Goal: Task Accomplishment & Management: Use online tool/utility

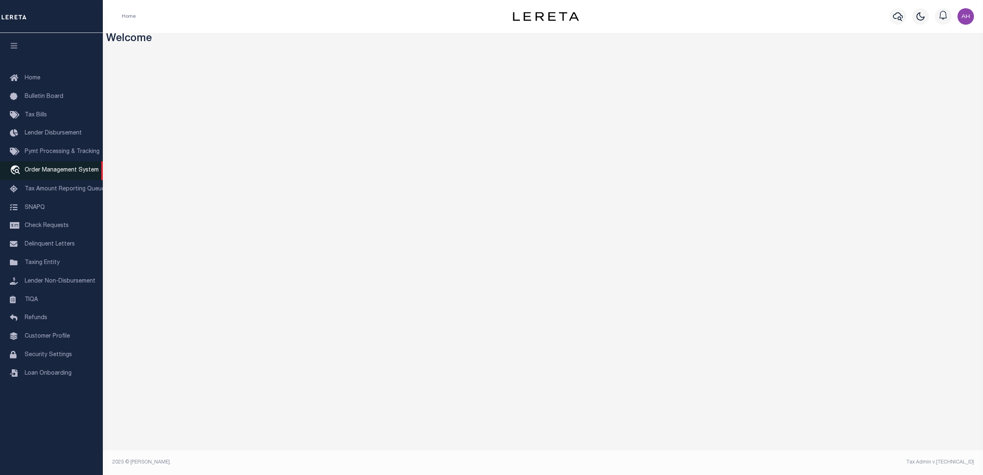
click at [77, 173] on span "Order Management System" at bounding box center [62, 170] width 74 height 6
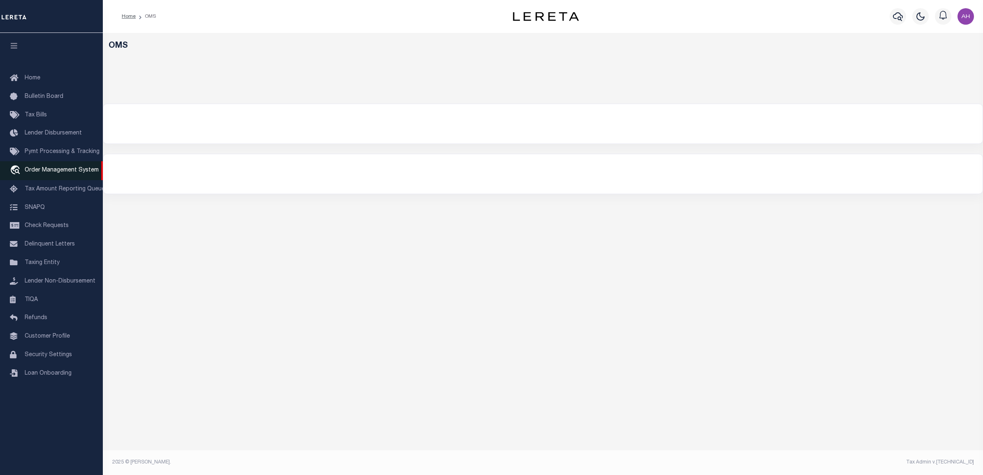
click at [60, 173] on span "Order Management System" at bounding box center [62, 170] width 74 height 6
click at [437, 253] on div "OMS Work Assign Assign - Select Assigned - --Unassigned-- Aakash Patel Adrian G…" at bounding box center [543, 247] width 880 height 428
select select
select select "200"
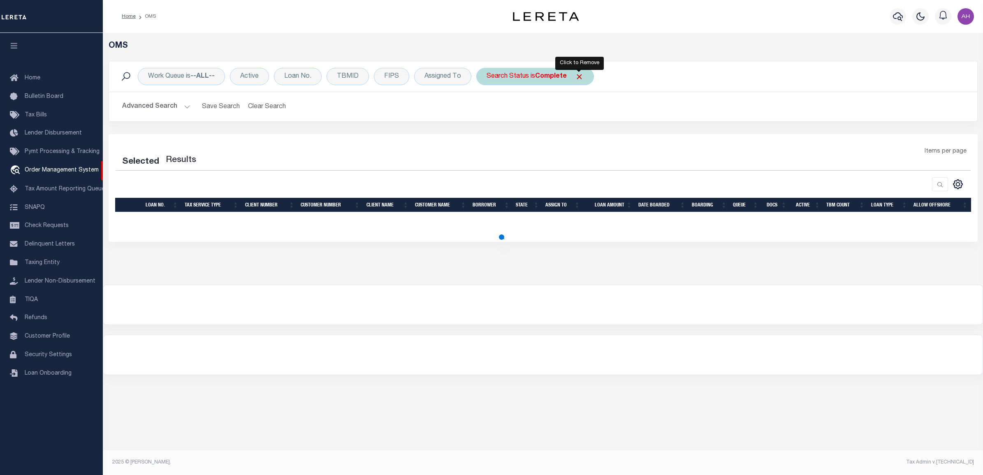
click at [582, 74] on span "Click to Remove" at bounding box center [579, 76] width 9 height 9
click at [178, 106] on button "Advanced Search" at bounding box center [156, 107] width 68 height 16
select select "200"
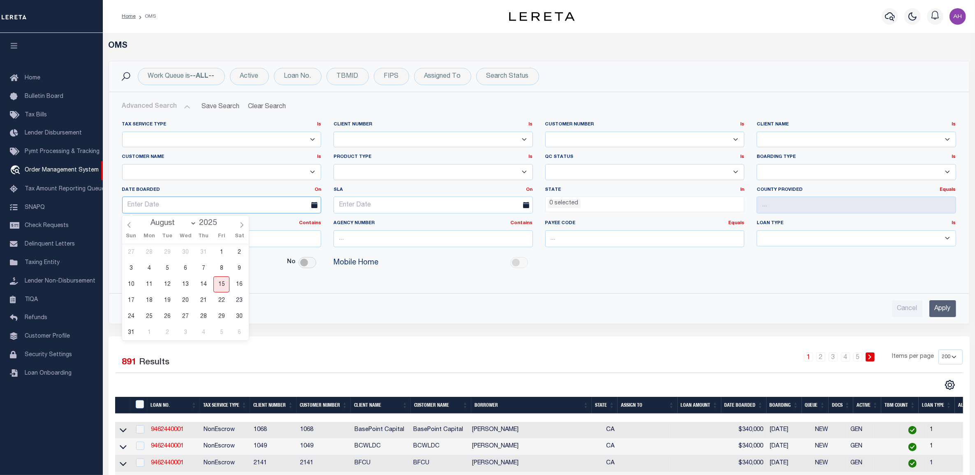
click at [198, 204] on input "text" at bounding box center [221, 205] width 199 height 17
click at [224, 282] on span "15" at bounding box center [221, 284] width 16 height 16
type input "08-15-2025"
click at [945, 305] on input "Apply" at bounding box center [942, 308] width 27 height 17
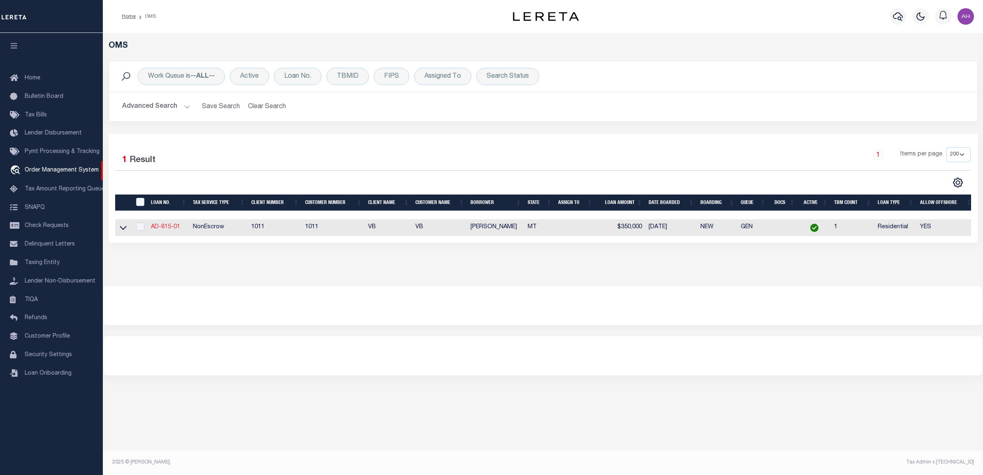
click at [168, 228] on link "AD-815-01" at bounding box center [165, 227] width 29 height 6
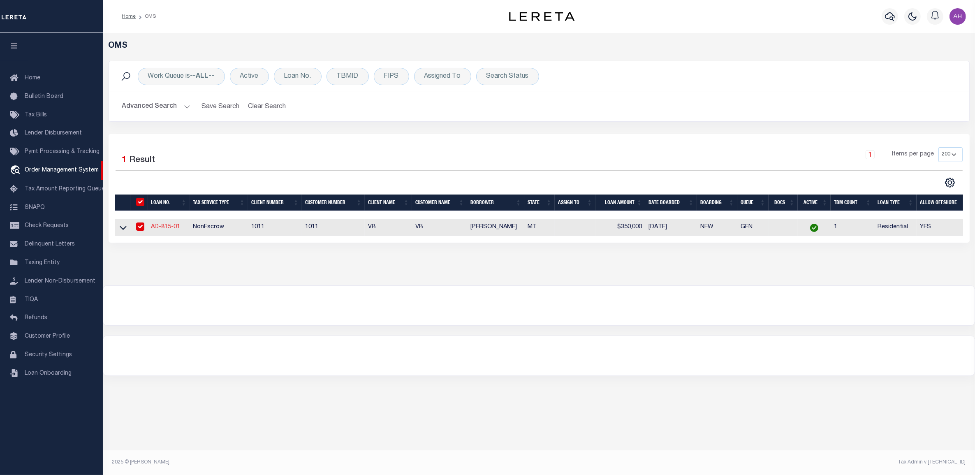
type input "AD-815-01"
type input "[PERSON_NAME]"
select select
type input "178 BLACKTAIL HTS"
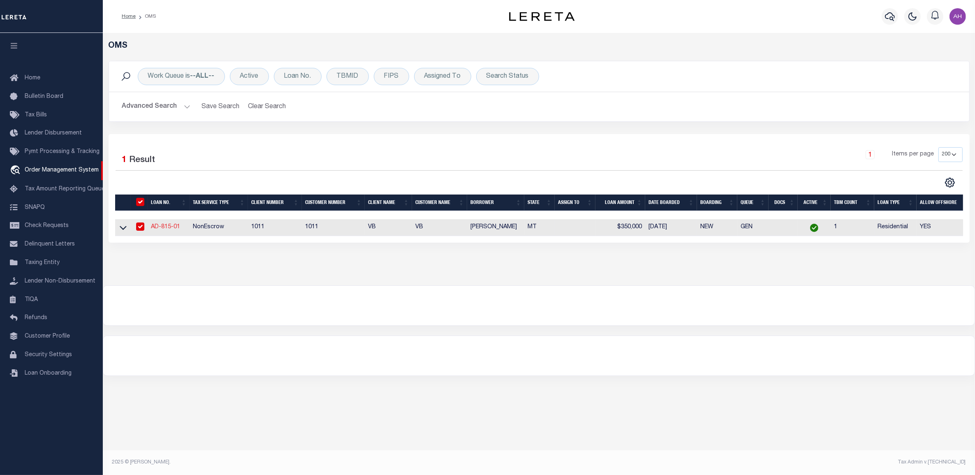
type input "LAKESIDE MT 59922"
type input "08/14/2025"
select select "10"
select select "NonEscrow"
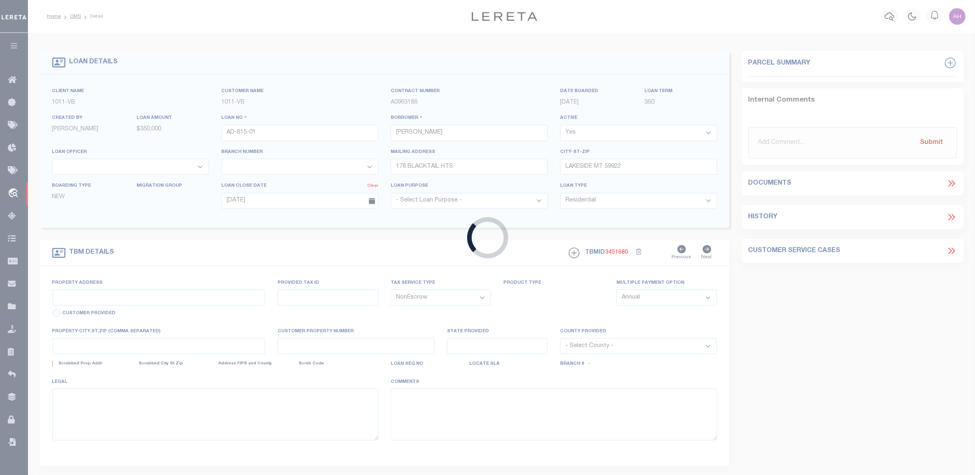
type input "178 BLACKTAIL HTS"
select select
type input "LAKESIDE MT 59922"
type input "MT"
select select "127522"
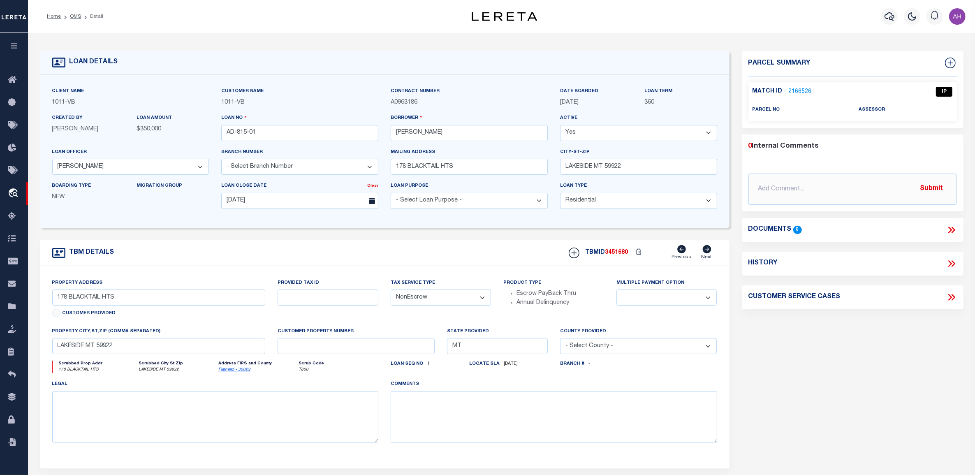
click at [800, 91] on link "2166526" at bounding box center [800, 92] width 23 height 9
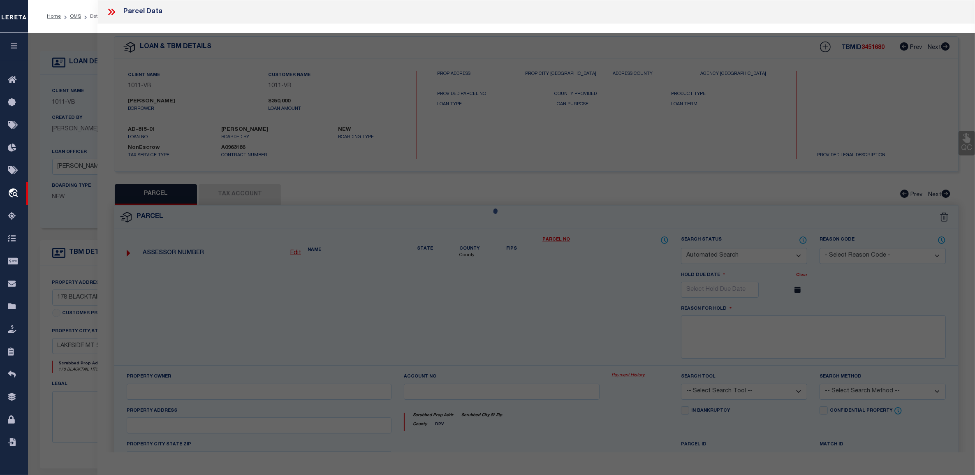
checkbox input "false"
select select "IP"
checkbox input "false"
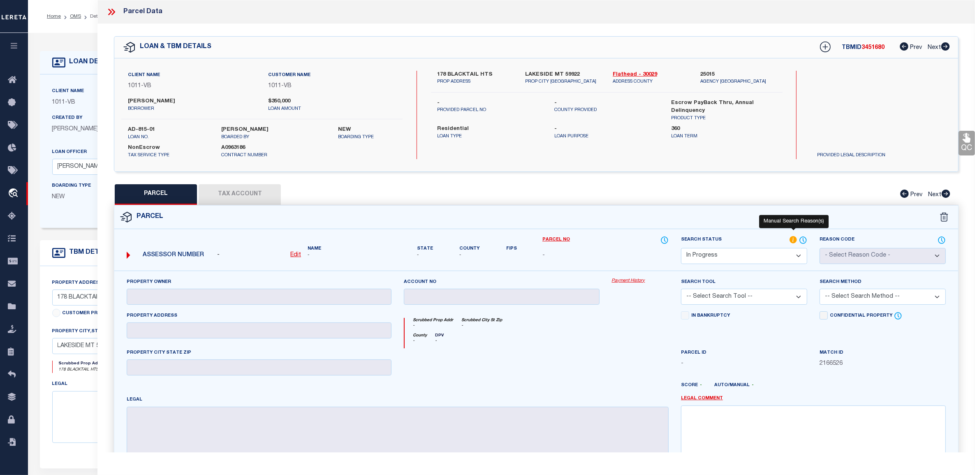
click at [794, 238] on icon at bounding box center [792, 239] width 7 height 7
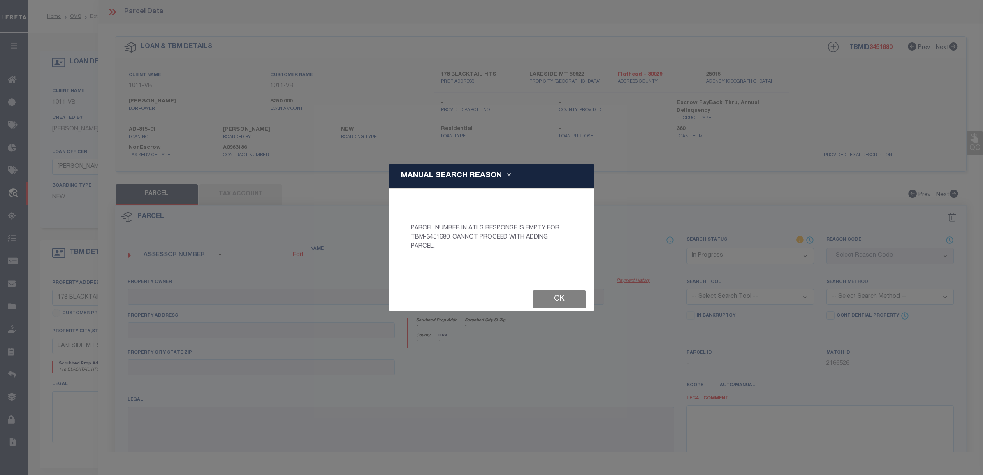
click at [575, 292] on button "Ok" at bounding box center [558, 299] width 53 height 18
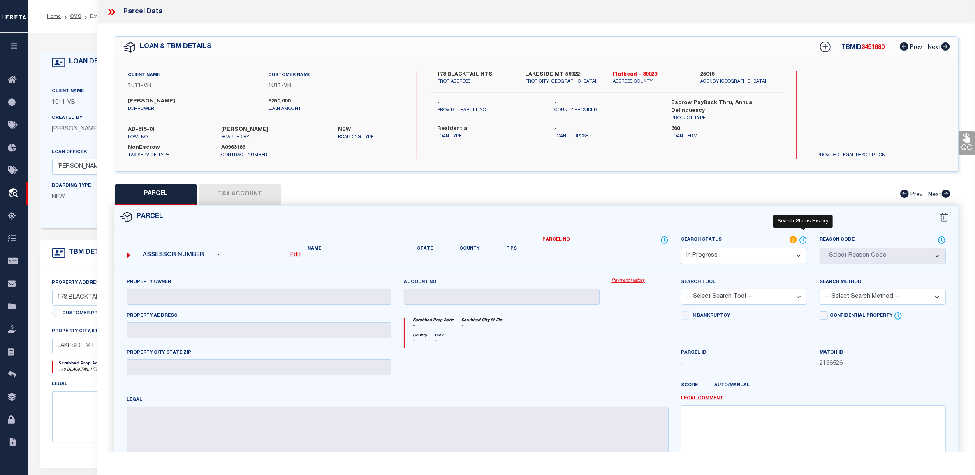
click at [805, 238] on icon at bounding box center [803, 240] width 8 height 9
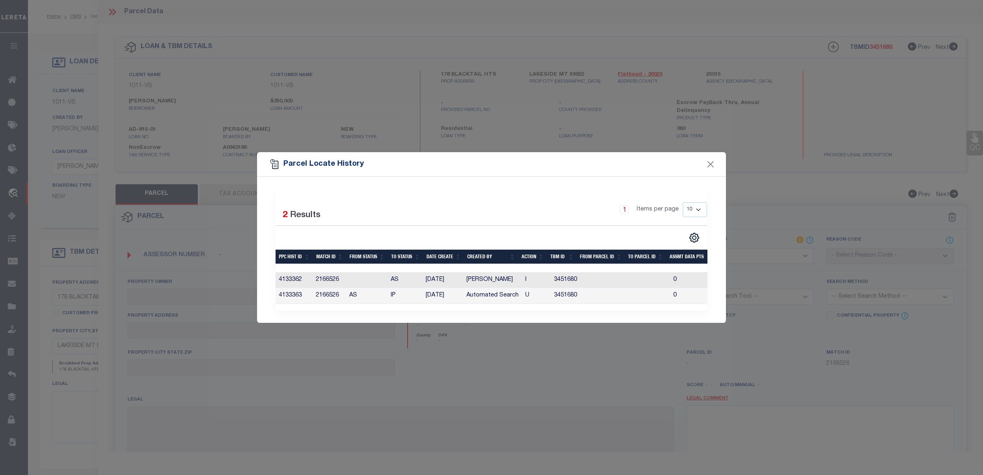
click at [465, 214] on div "1 Items per page 10 25 50 100" at bounding box center [547, 212] width 320 height 21
click at [708, 165] on button "Close" at bounding box center [710, 164] width 11 height 11
